Goal: Information Seeking & Learning: Learn about a topic

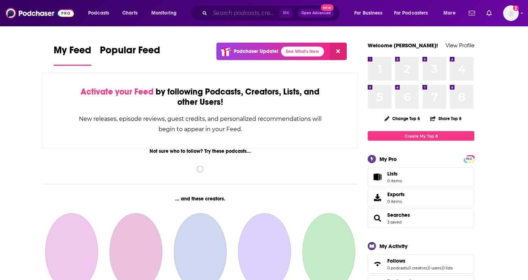
click at [259, 11] on input "Search podcasts, credits, & more..." at bounding box center [244, 12] width 69 height 11
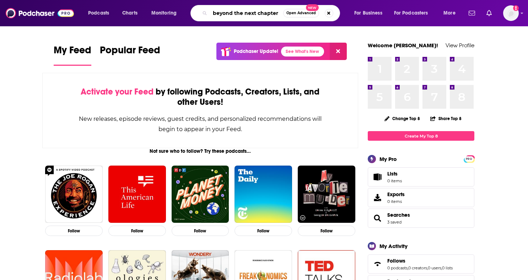
type input "beyond the next chapter"
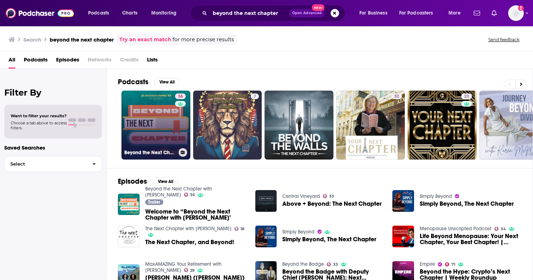
click at [160, 113] on link "36 Beyond the Next Chapter with [PERSON_NAME]" at bounding box center [156, 125] width 69 height 69
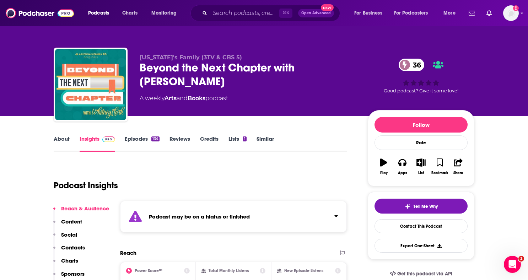
scroll to position [1, 0]
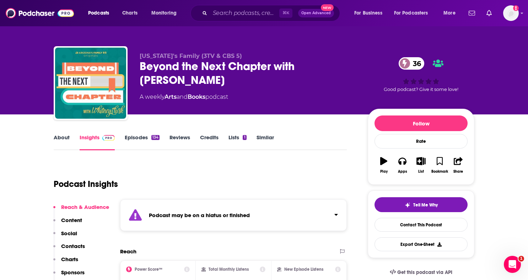
click at [65, 141] on link "About" at bounding box center [62, 142] width 16 height 16
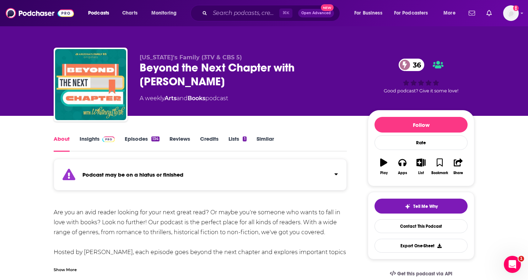
click at [97, 139] on link "Insights" at bounding box center [97, 143] width 35 height 16
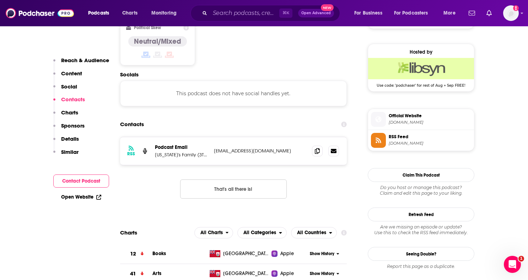
scroll to position [537, 0]
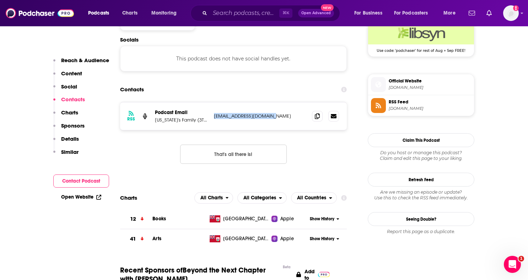
drag, startPoint x: 272, startPoint y: 116, endPoint x: 214, endPoint y: 118, distance: 57.9
click at [214, 118] on p "[EMAIL_ADDRESS][DOMAIN_NAME]" at bounding box center [260, 116] width 92 height 6
copy p "[EMAIL_ADDRESS][DOMAIN_NAME]"
click at [229, 13] on input "Search podcasts, credits, & more..." at bounding box center [244, 12] width 69 height 11
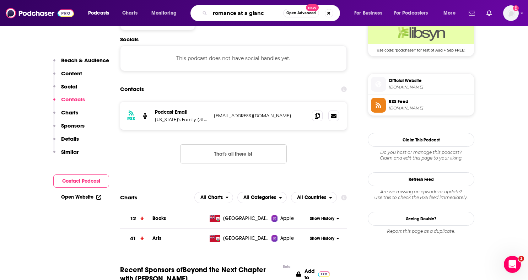
type input "romance at a glance"
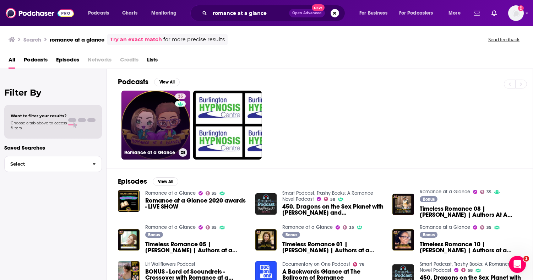
click at [154, 120] on link "35 Romance at a Glance" at bounding box center [156, 125] width 69 height 69
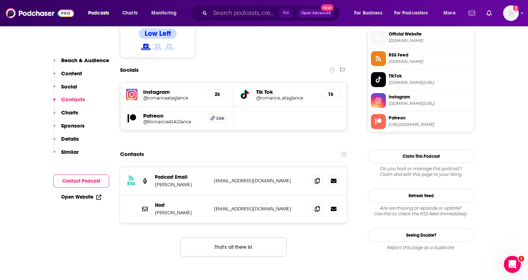
scroll to position [641, 0]
click at [223, 11] on input "Search podcasts, credits, & more..." at bounding box center [244, 12] width 69 height 11
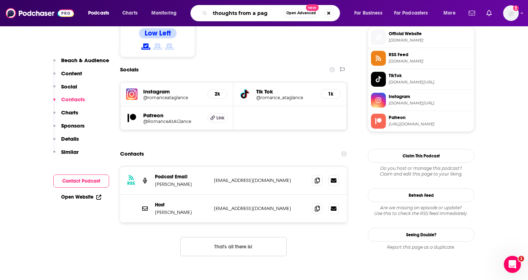
type input "thoughts from a page"
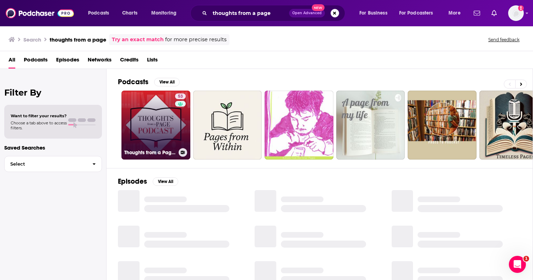
click at [135, 125] on link "53 Thoughts from a Page Podcast" at bounding box center [156, 125] width 69 height 69
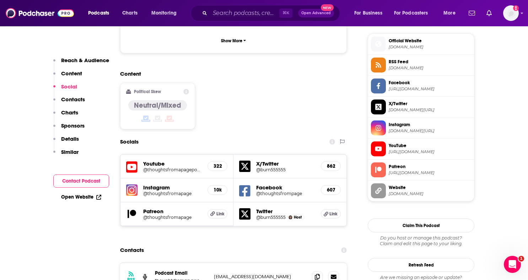
scroll to position [608, 0]
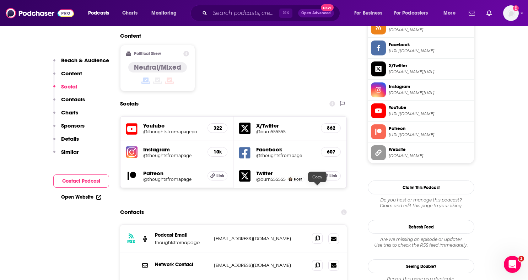
click at [317, 236] on icon at bounding box center [317, 239] width 5 height 6
click at [227, 15] on input "Search podcasts, credits, & more..." at bounding box center [244, 12] width 69 height 11
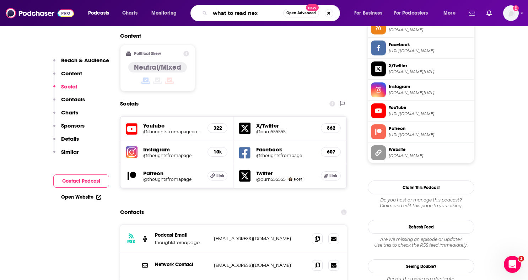
type input "what to read next"
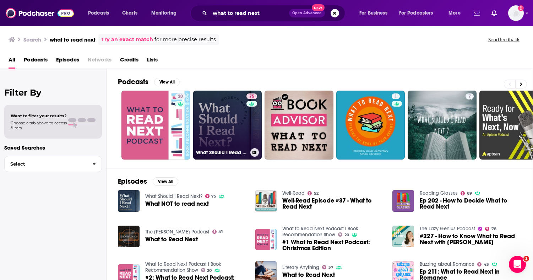
click at [220, 120] on link "75 What Should I Read Next?" at bounding box center [227, 125] width 69 height 69
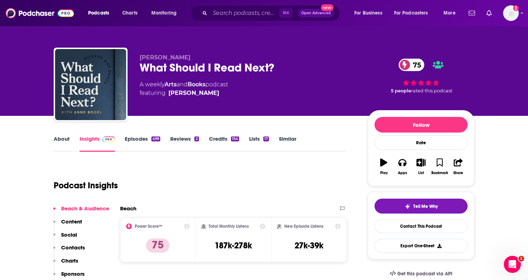
click at [141, 140] on link "Episodes 499" at bounding box center [143, 143] width 36 height 16
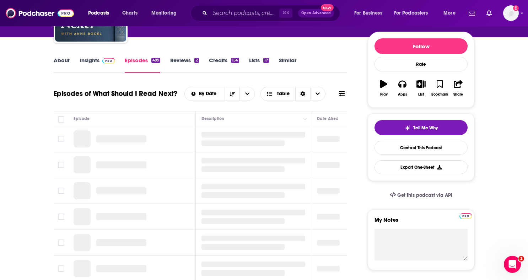
scroll to position [84, 0]
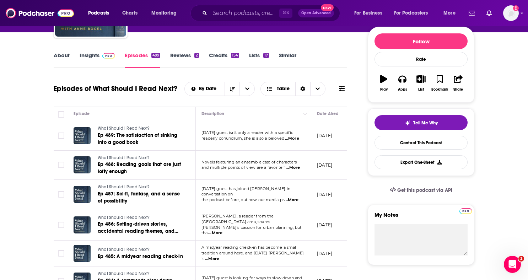
click at [296, 140] on span "...More" at bounding box center [292, 139] width 14 height 6
click at [297, 166] on span "...More" at bounding box center [293, 168] width 14 height 6
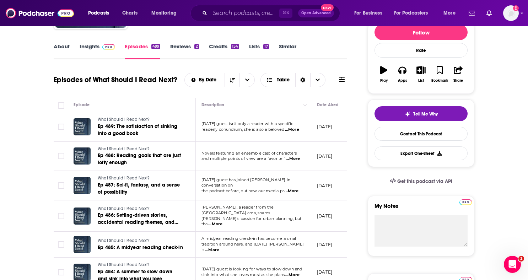
scroll to position [93, 0]
click at [294, 189] on span "...More" at bounding box center [291, 191] width 14 height 6
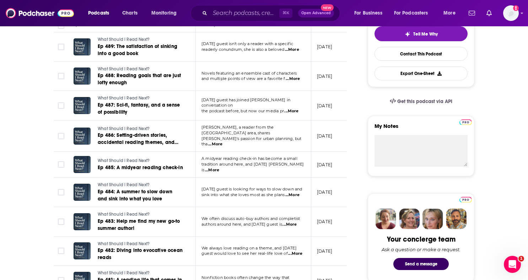
scroll to position [173, 0]
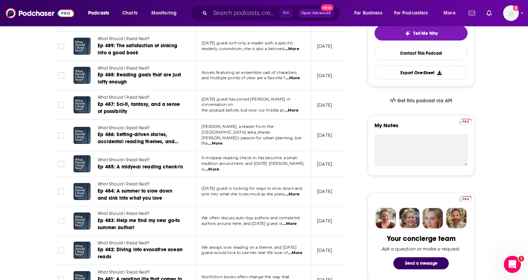
click at [299, 192] on span "...More" at bounding box center [292, 195] width 14 height 6
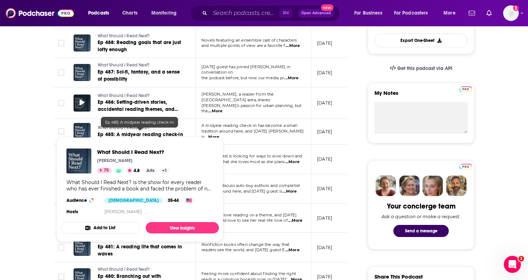
scroll to position [234, 0]
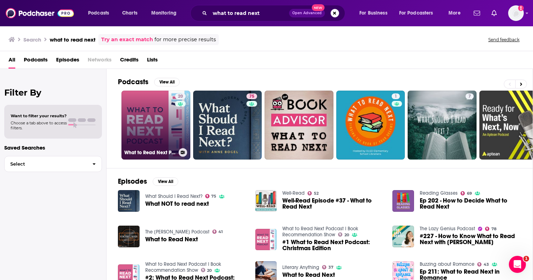
click at [155, 109] on link "20 What to Read Next Podcast l Book Recommendation Show" at bounding box center [156, 125] width 69 height 69
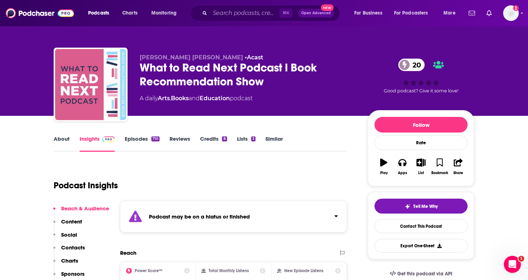
click at [149, 142] on link "Episodes 710" at bounding box center [142, 143] width 35 height 16
